Goal: Find specific page/section: Locate a particular part of the current website

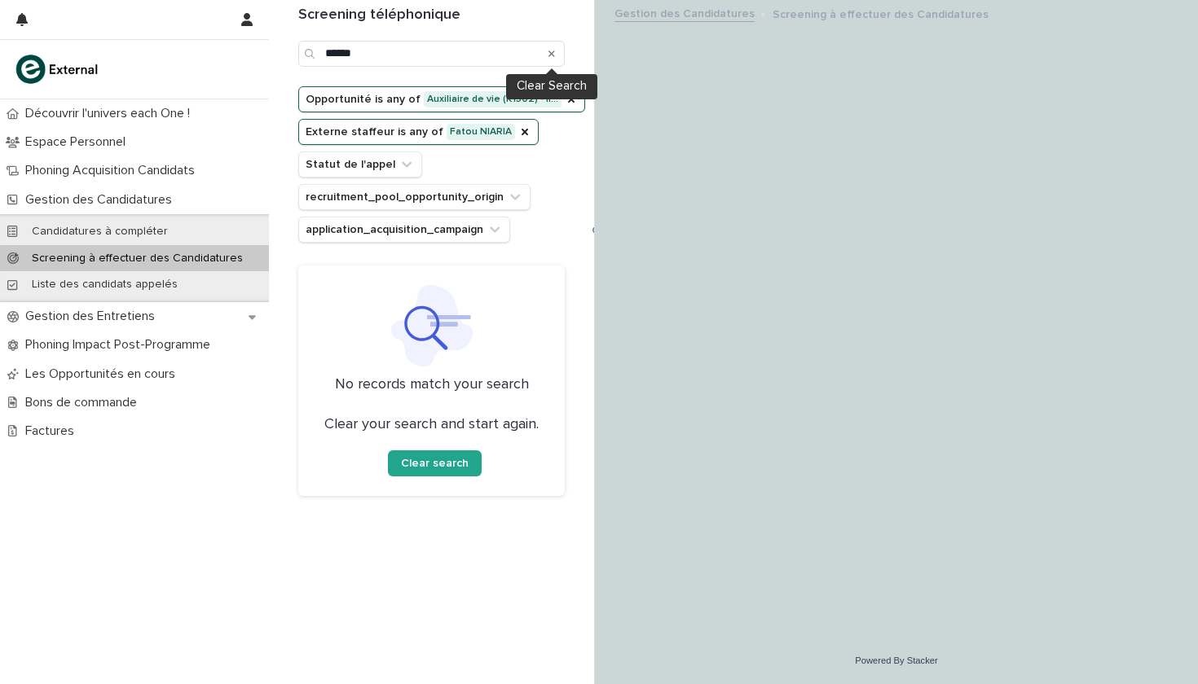
click at [552, 51] on icon "Search" at bounding box center [551, 54] width 7 height 10
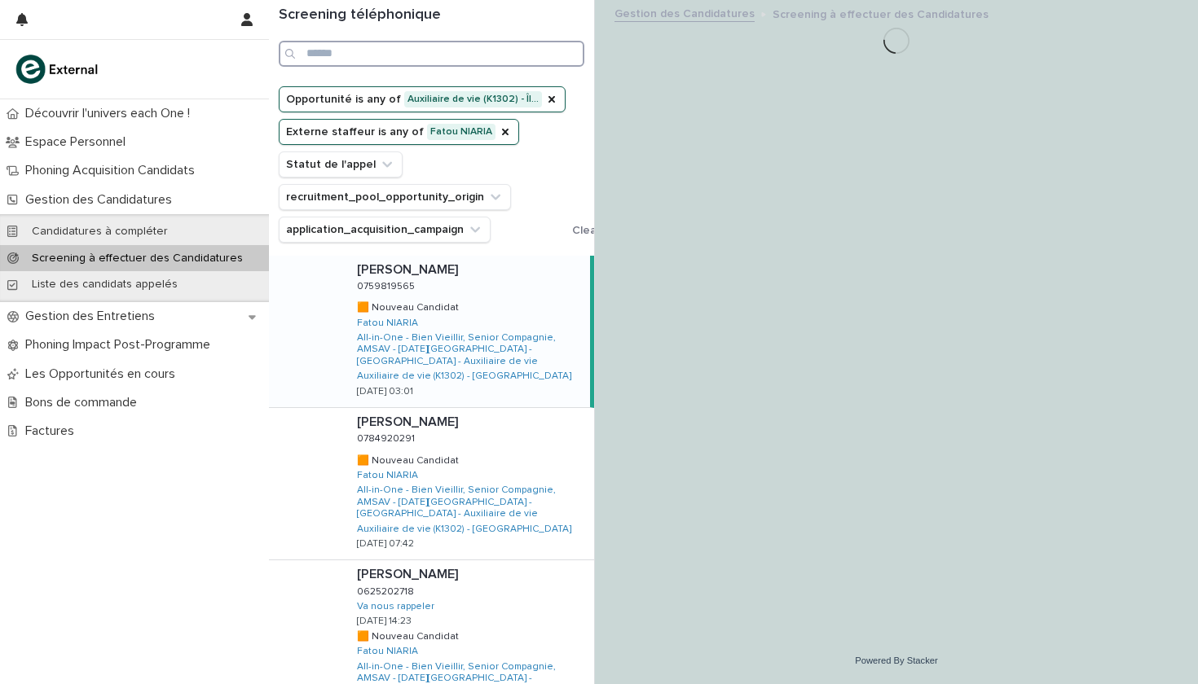
click at [350, 55] on input "Search" at bounding box center [432, 54] width 306 height 26
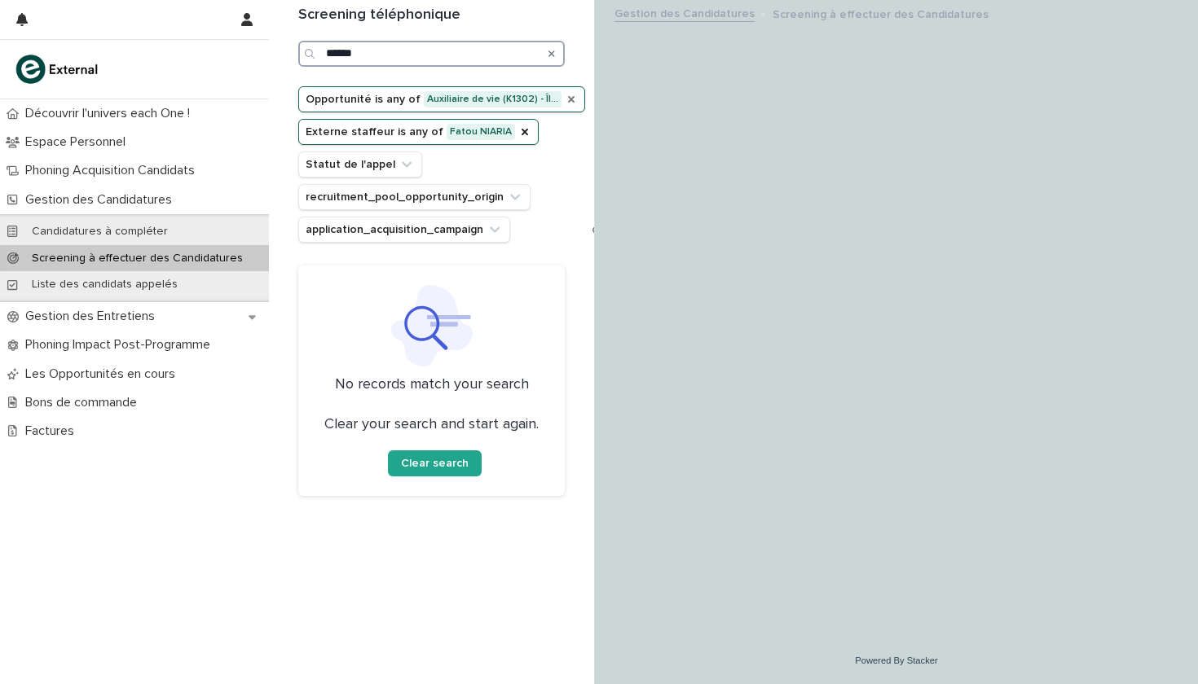
type input "******"
click at [568, 101] on icon "Opportunité" at bounding box center [571, 99] width 7 height 7
click at [554, 54] on icon "Search" at bounding box center [551, 54] width 7 height 10
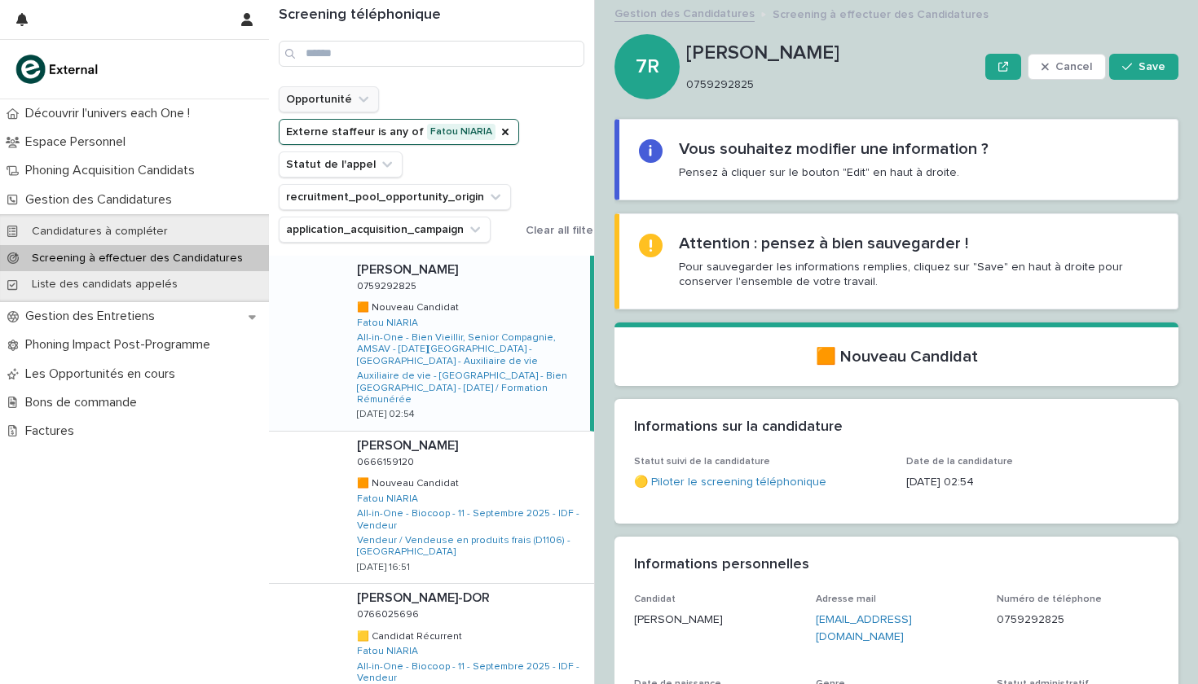
click at [362, 93] on icon "Opportunité" at bounding box center [363, 99] width 16 height 16
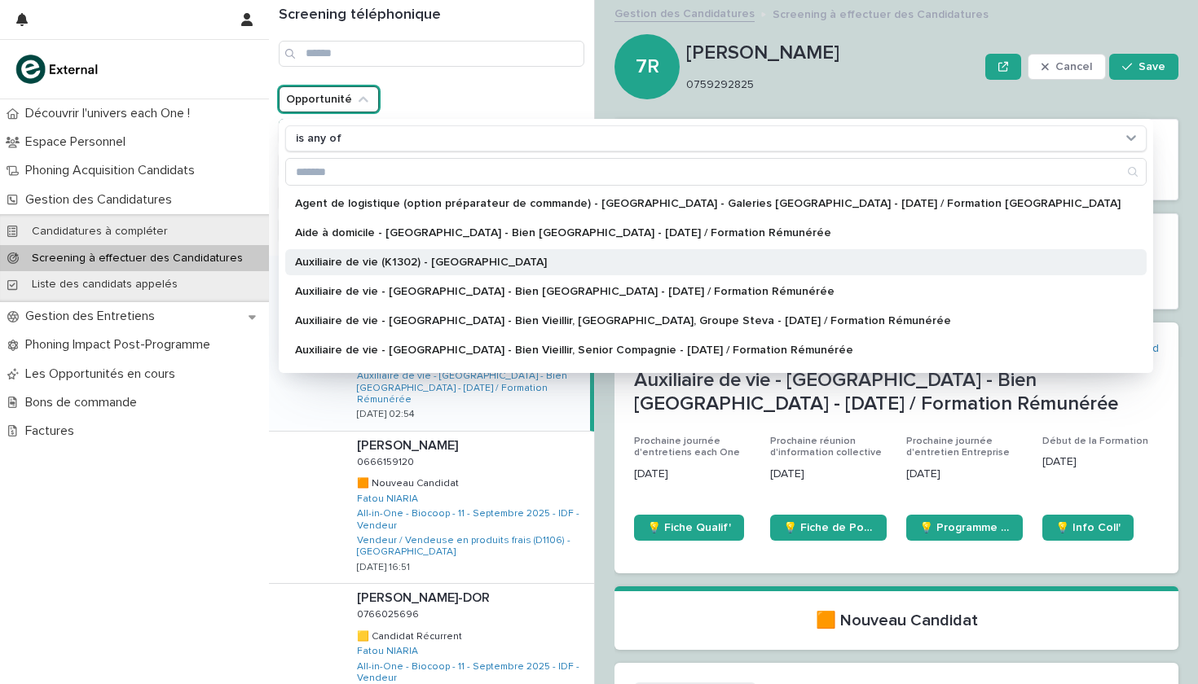
click at [377, 263] on p "Auxiliaire de vie (K1302) - [GEOGRAPHIC_DATA]" at bounding box center [707, 262] width 825 height 11
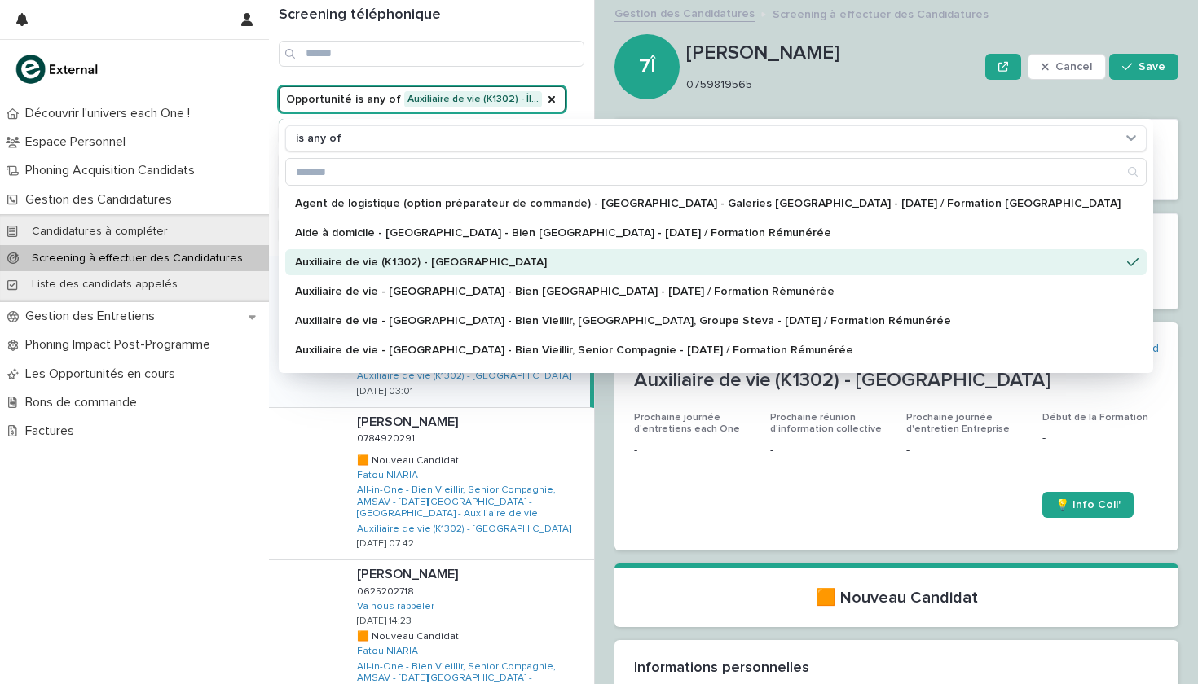
click at [52, 535] on div "Découvrir l'univers each One ! Espace Personnel Phoning Acquisition Candidats G…" at bounding box center [134, 391] width 269 height 585
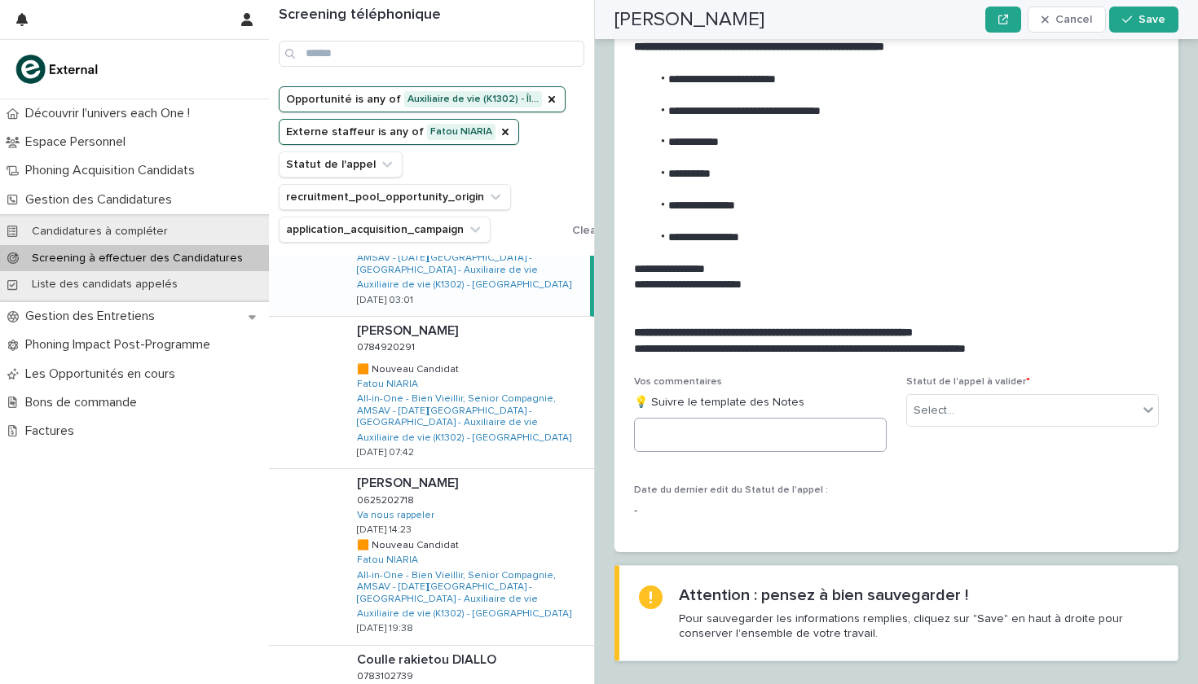
scroll to position [1590, 0]
click at [709, 419] on textarea at bounding box center [760, 436] width 253 height 34
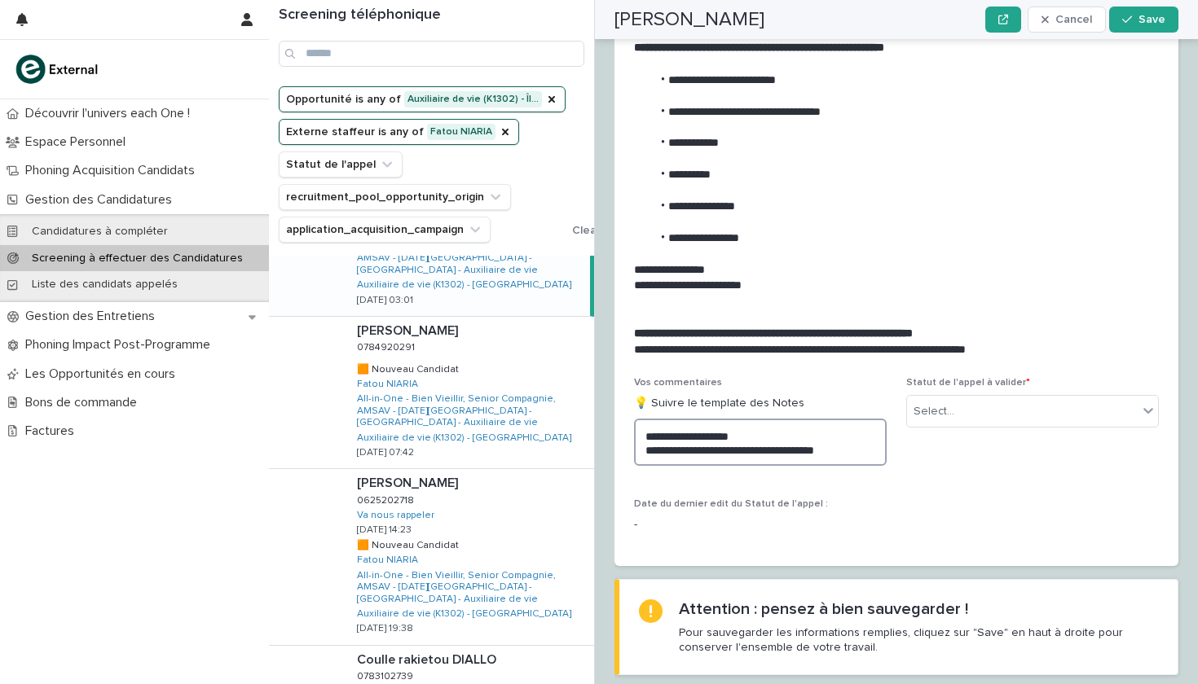
type textarea "**********"
